Goal: Task Accomplishment & Management: Manage account settings

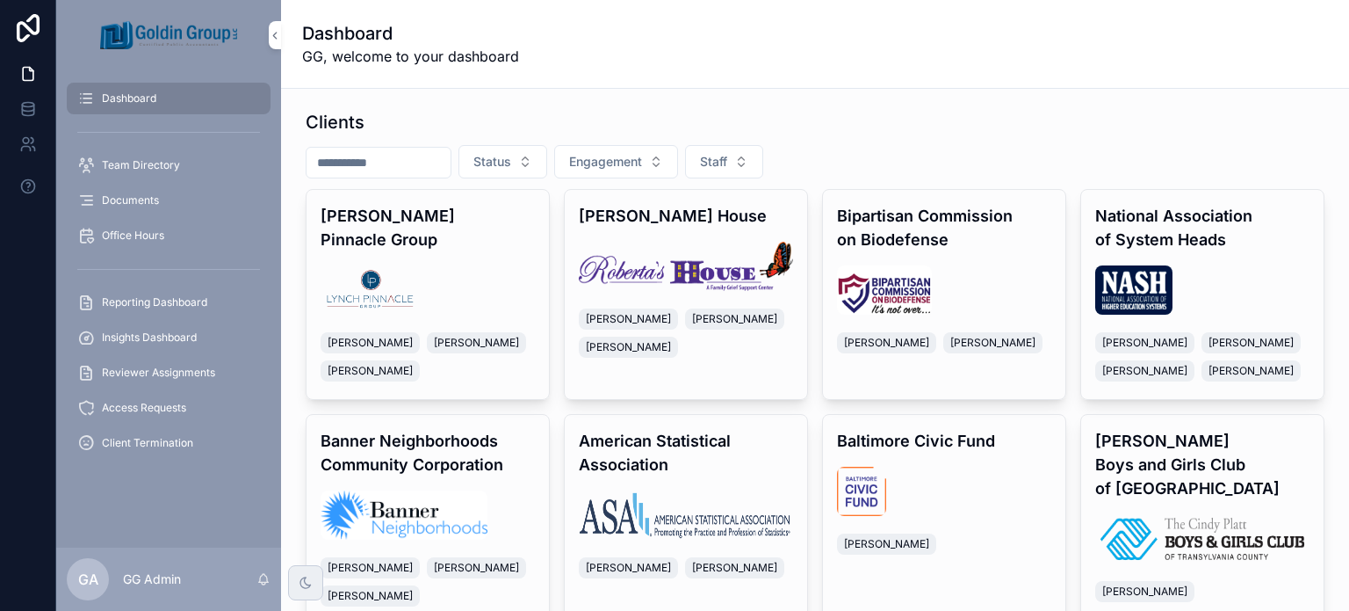
click at [408, 164] on input "scrollable content" at bounding box center [379, 162] width 144 height 25
type input "******"
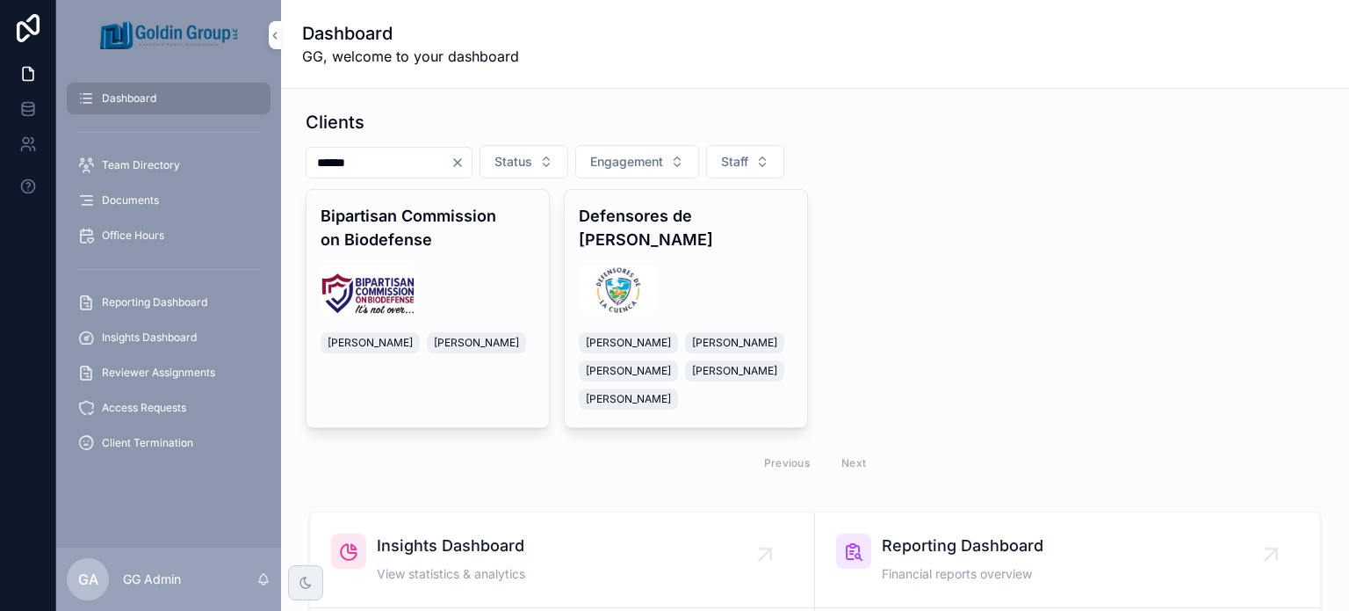
click at [603, 223] on h4 "Defensores de [PERSON_NAME]" at bounding box center [686, 227] width 214 height 47
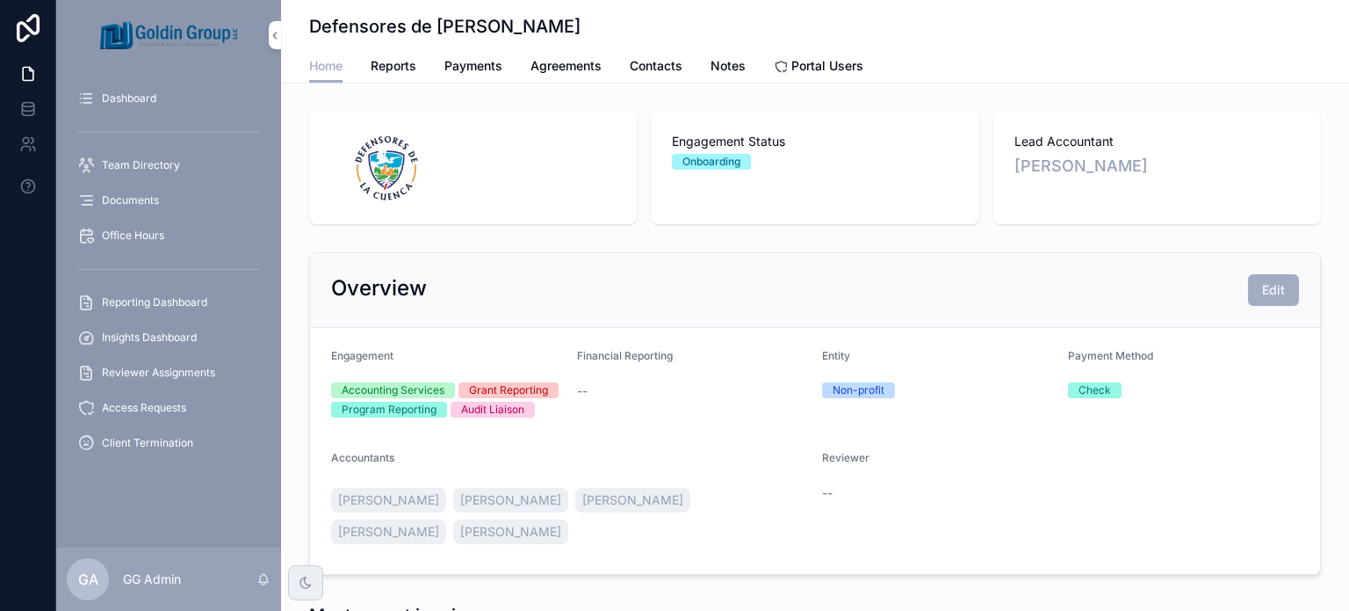
click at [471, 65] on span "Payments" at bounding box center [473, 66] width 58 height 18
